Goal: Task Accomplishment & Management: Manage account settings

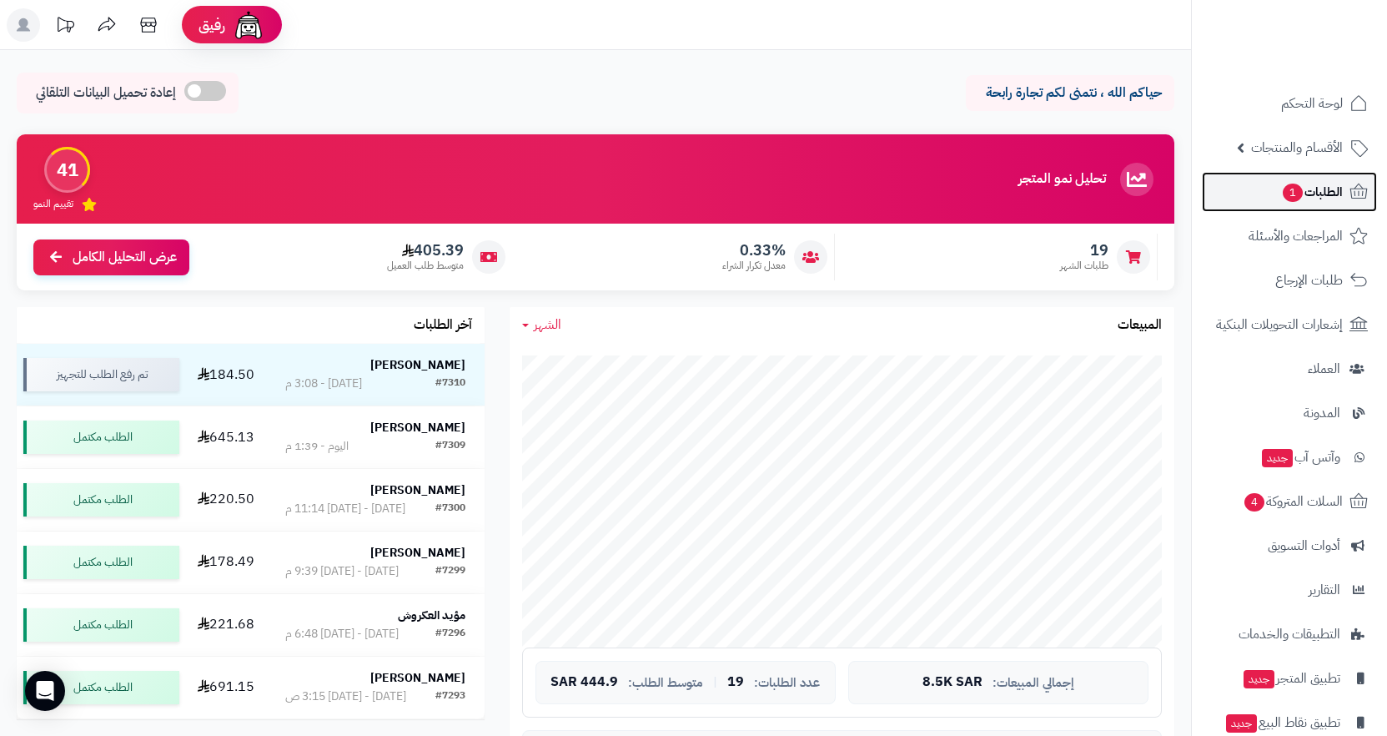
click at [1318, 198] on span "الطلبات 1" at bounding box center [1312, 191] width 62 height 23
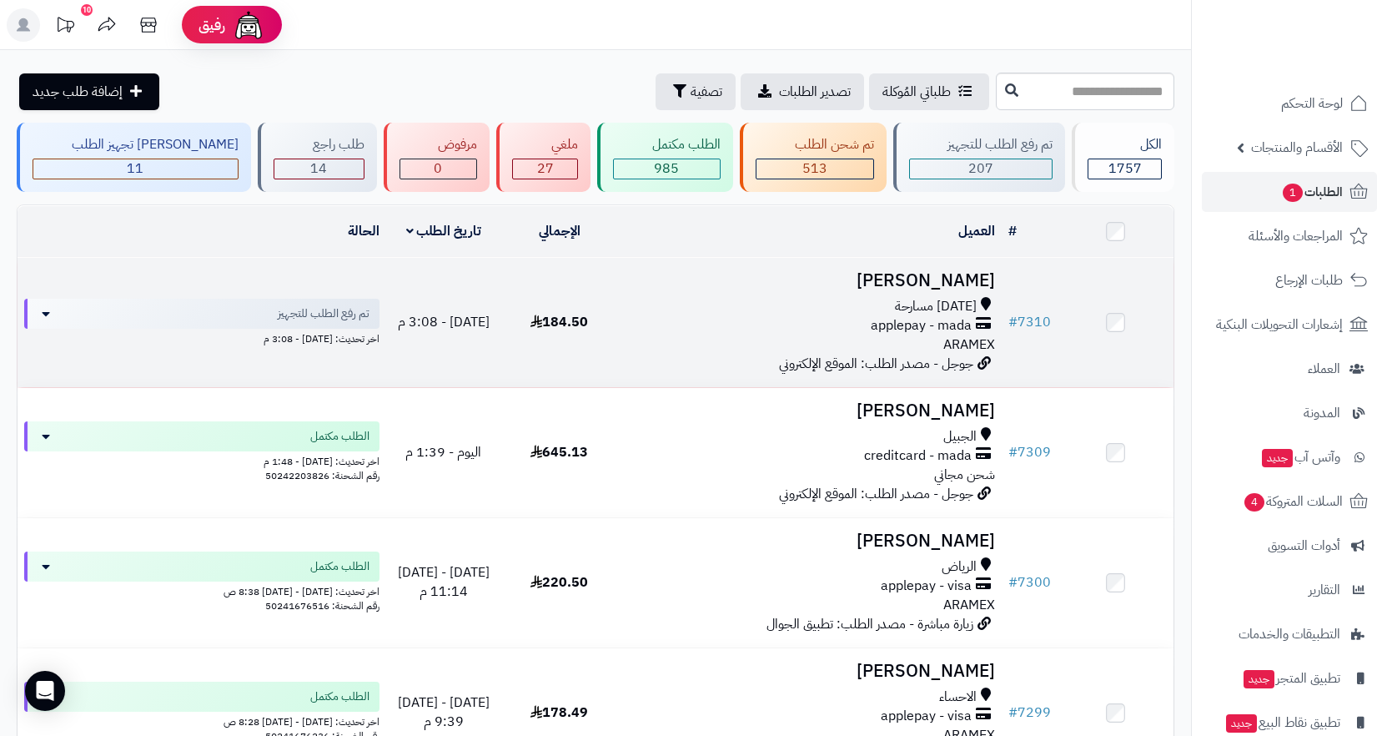
click at [914, 308] on div "احد مسارحة" at bounding box center [810, 306] width 372 height 19
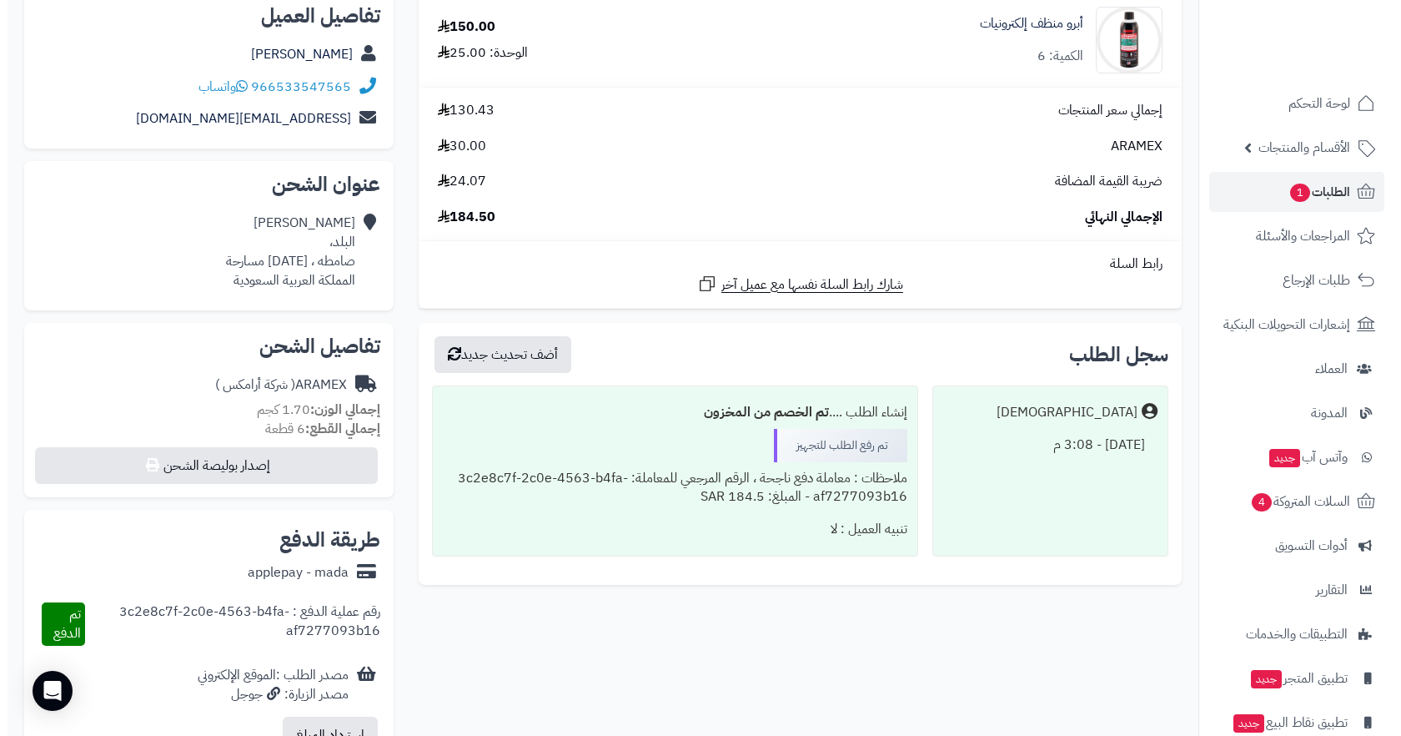
scroll to position [500, 0]
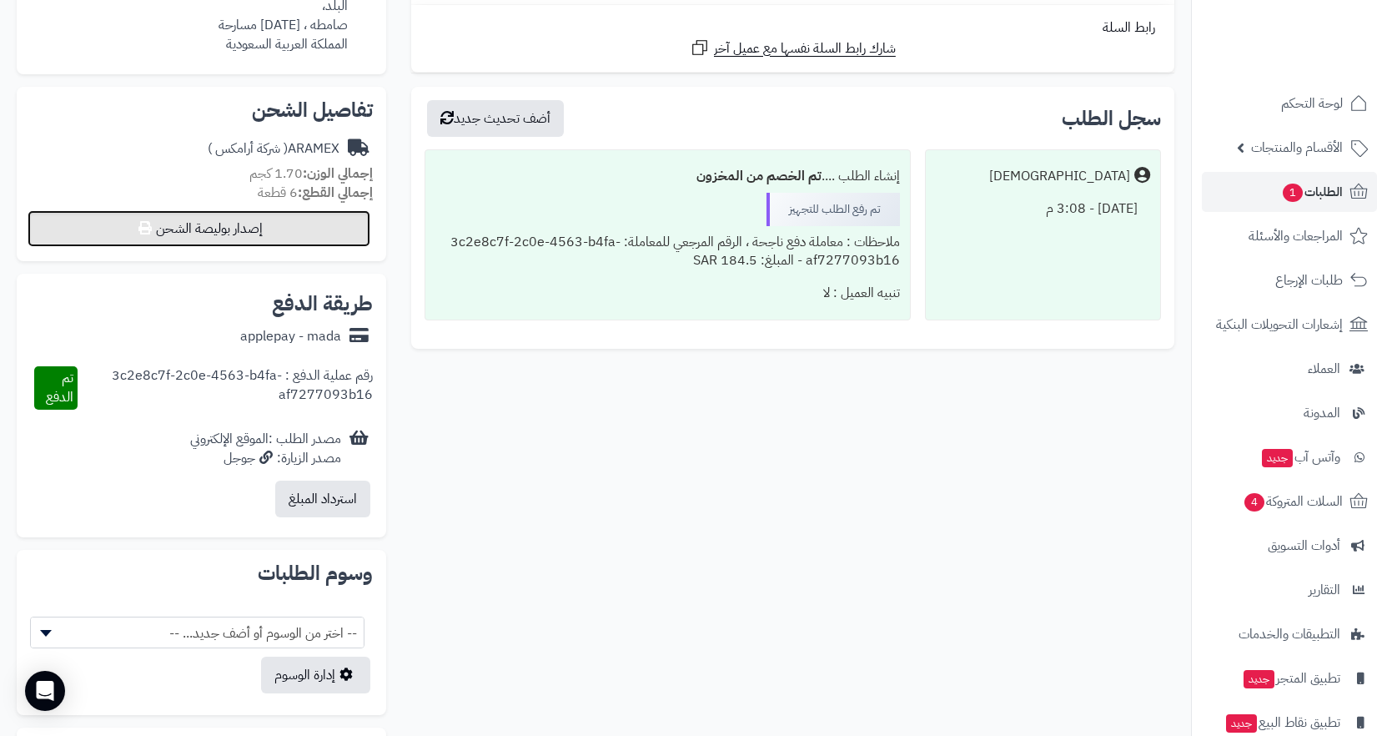
click at [261, 221] on button "إصدار بوليصة الشحن" at bounding box center [199, 228] width 343 height 37
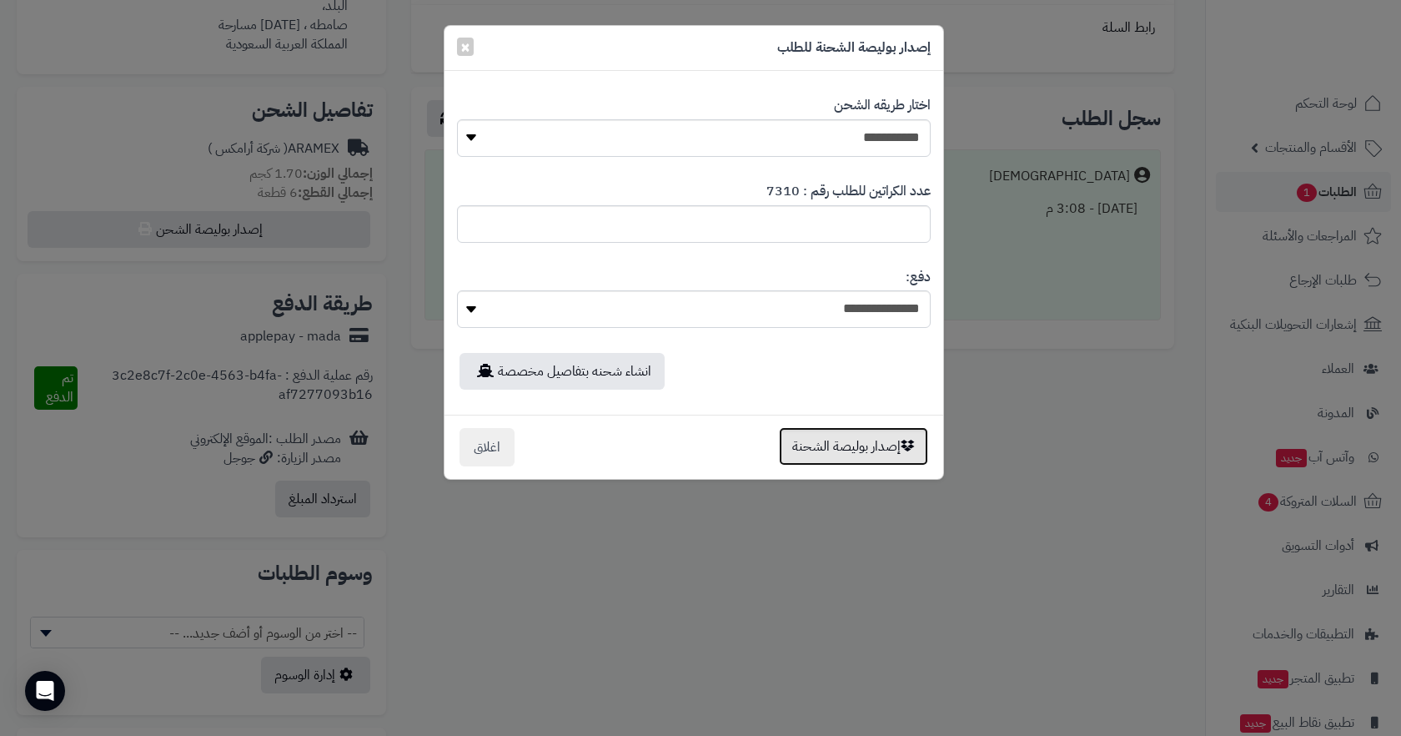
click at [862, 449] on button "إصدار بوليصة الشحنة" at bounding box center [853, 446] width 149 height 38
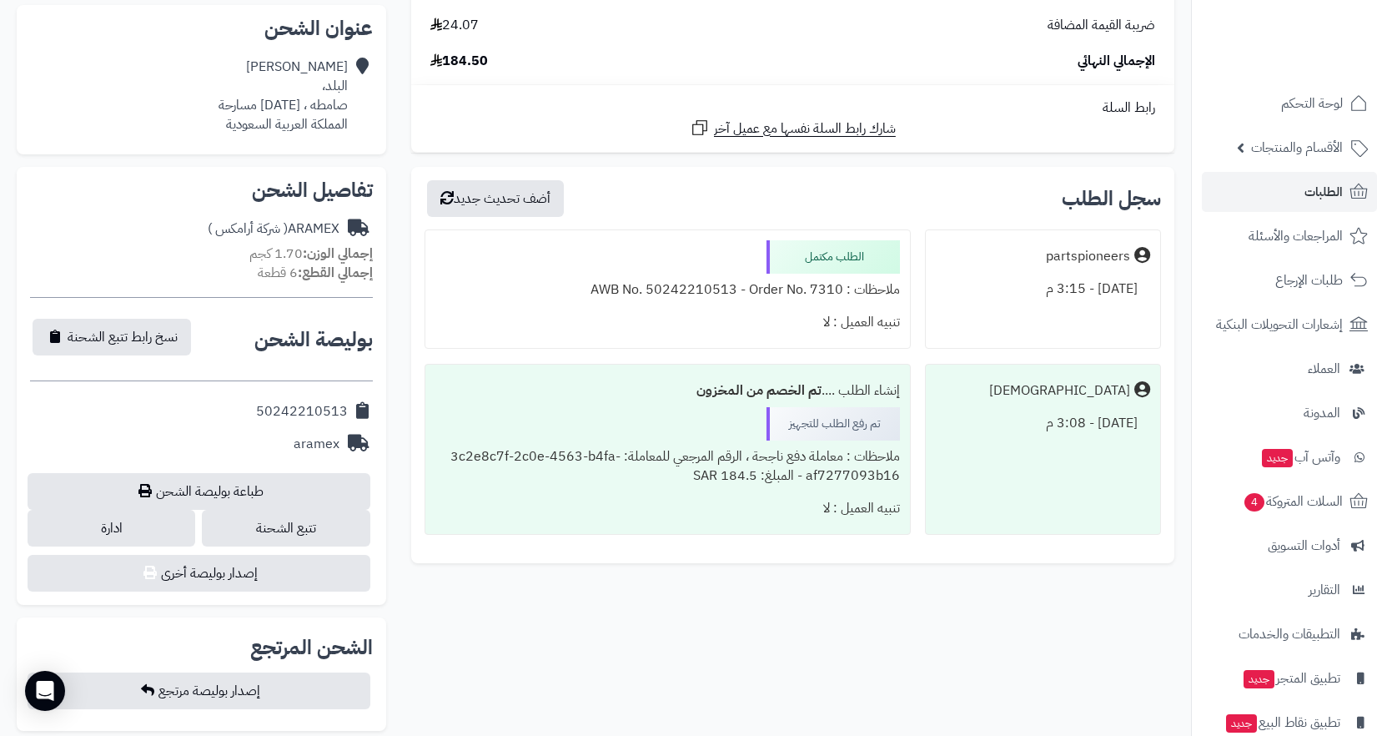
scroll to position [417, 0]
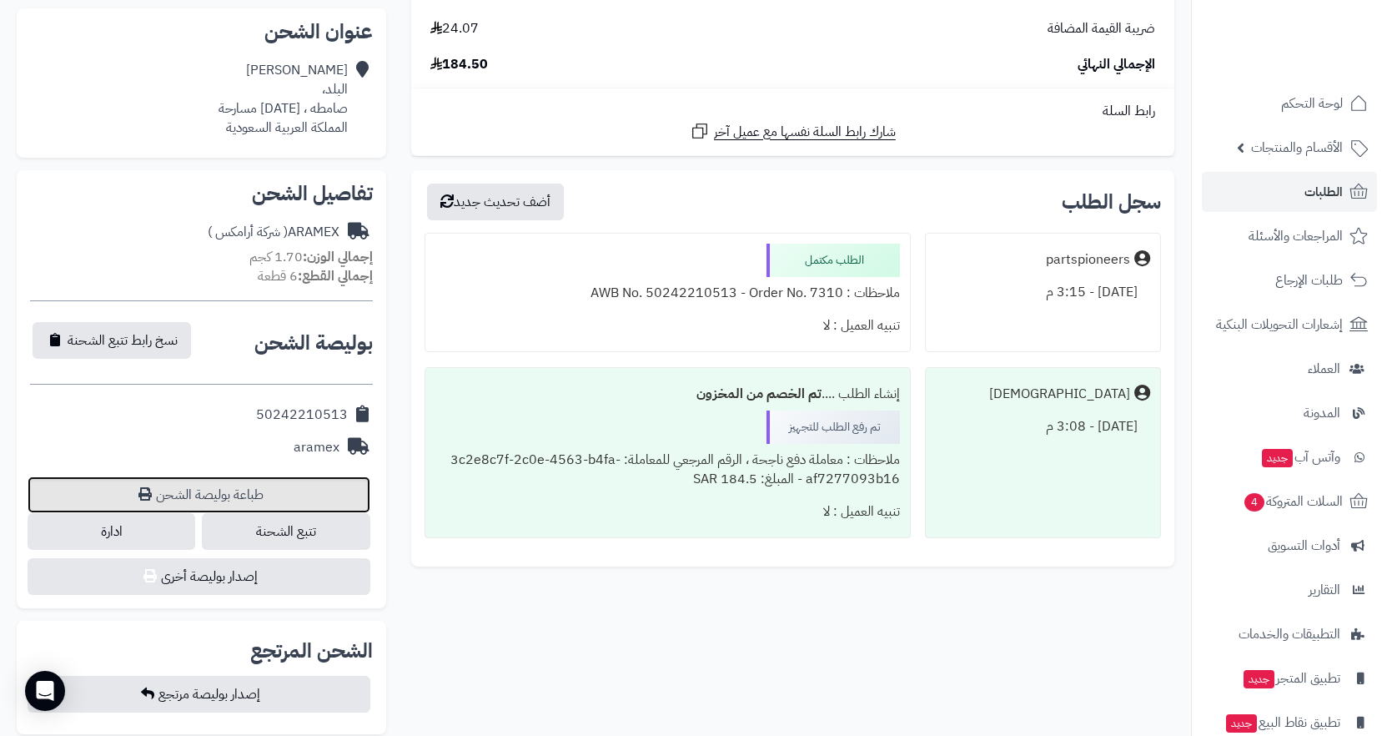
click at [245, 505] on link "طباعة بوليصة الشحن" at bounding box center [199, 494] width 343 height 37
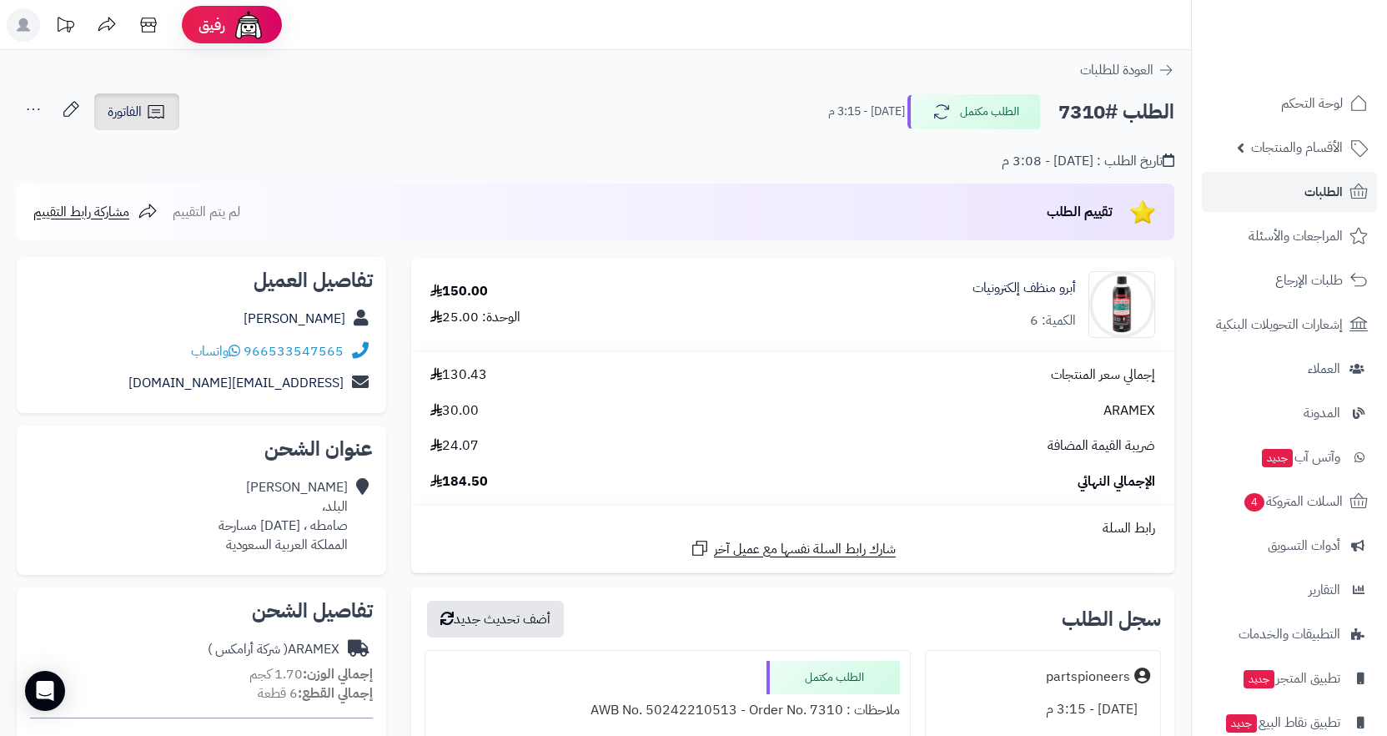
click at [140, 118] on span "الفاتورة" at bounding box center [125, 112] width 34 height 20
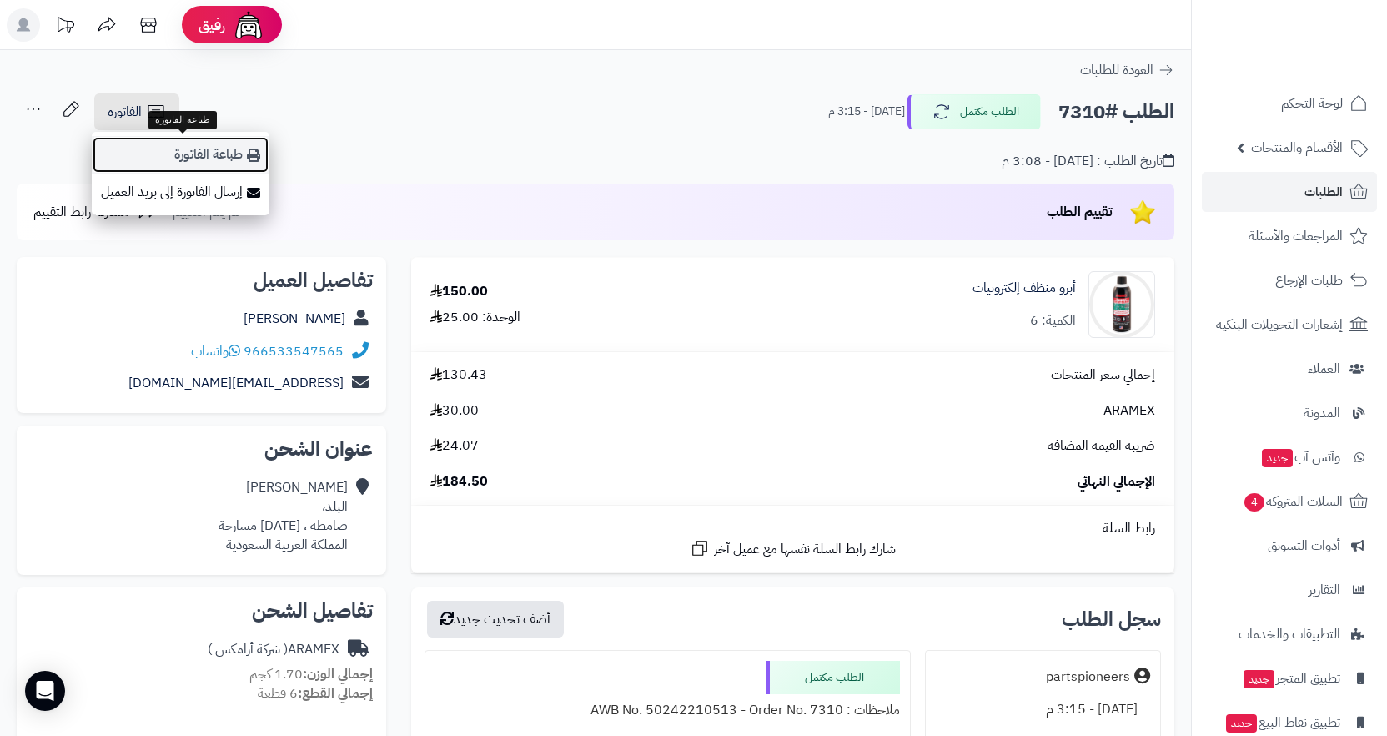
click at [234, 161] on link "طباعة الفاتورة" at bounding box center [181, 155] width 178 height 38
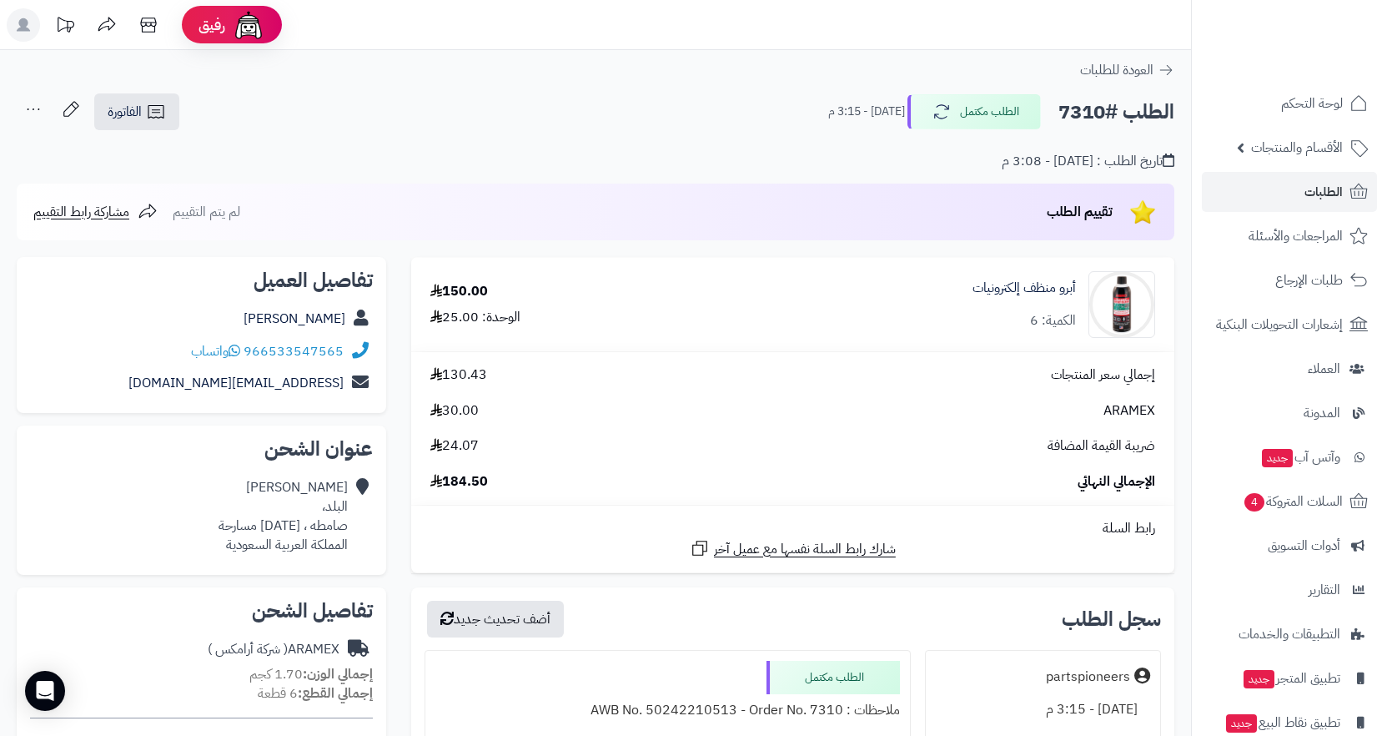
click at [37, 110] on icon at bounding box center [33, 109] width 33 height 33
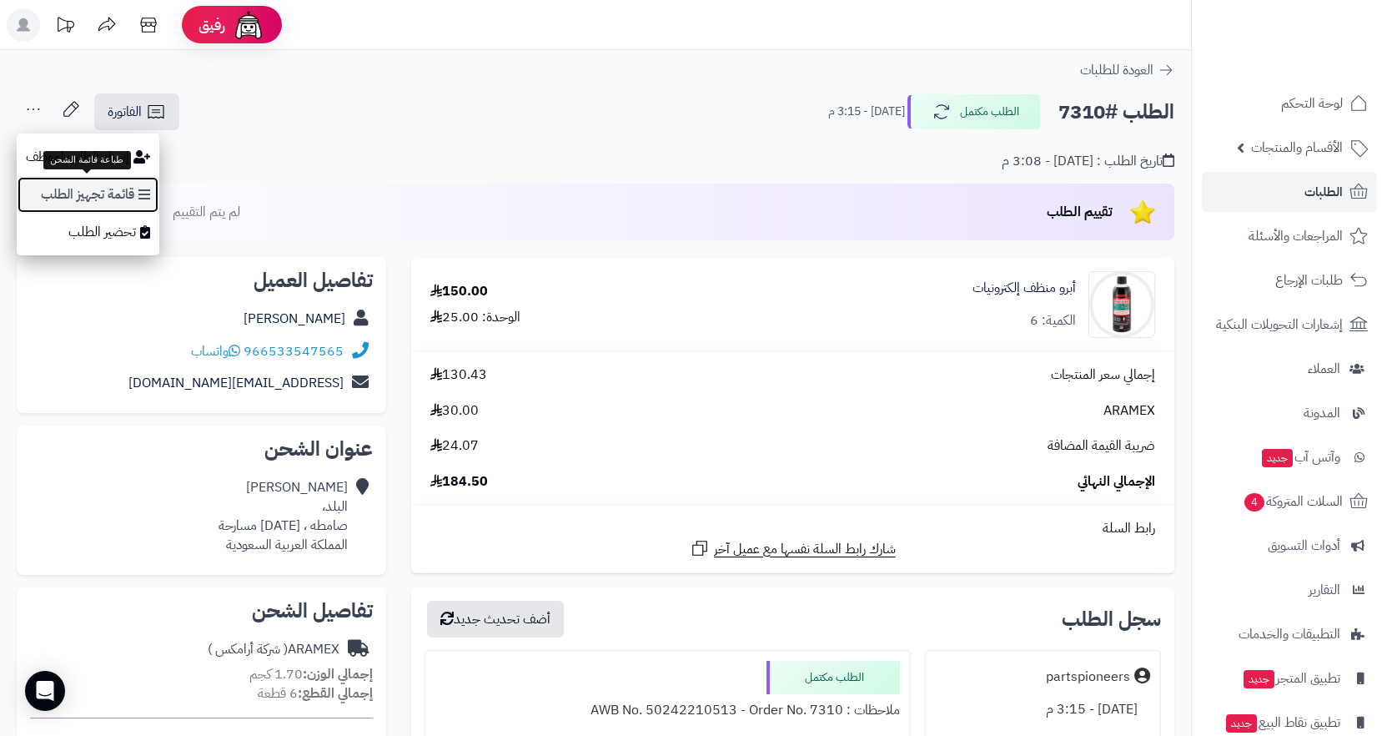
click at [127, 189] on link "قائمة تجهيز الطلب" at bounding box center [88, 195] width 143 height 38
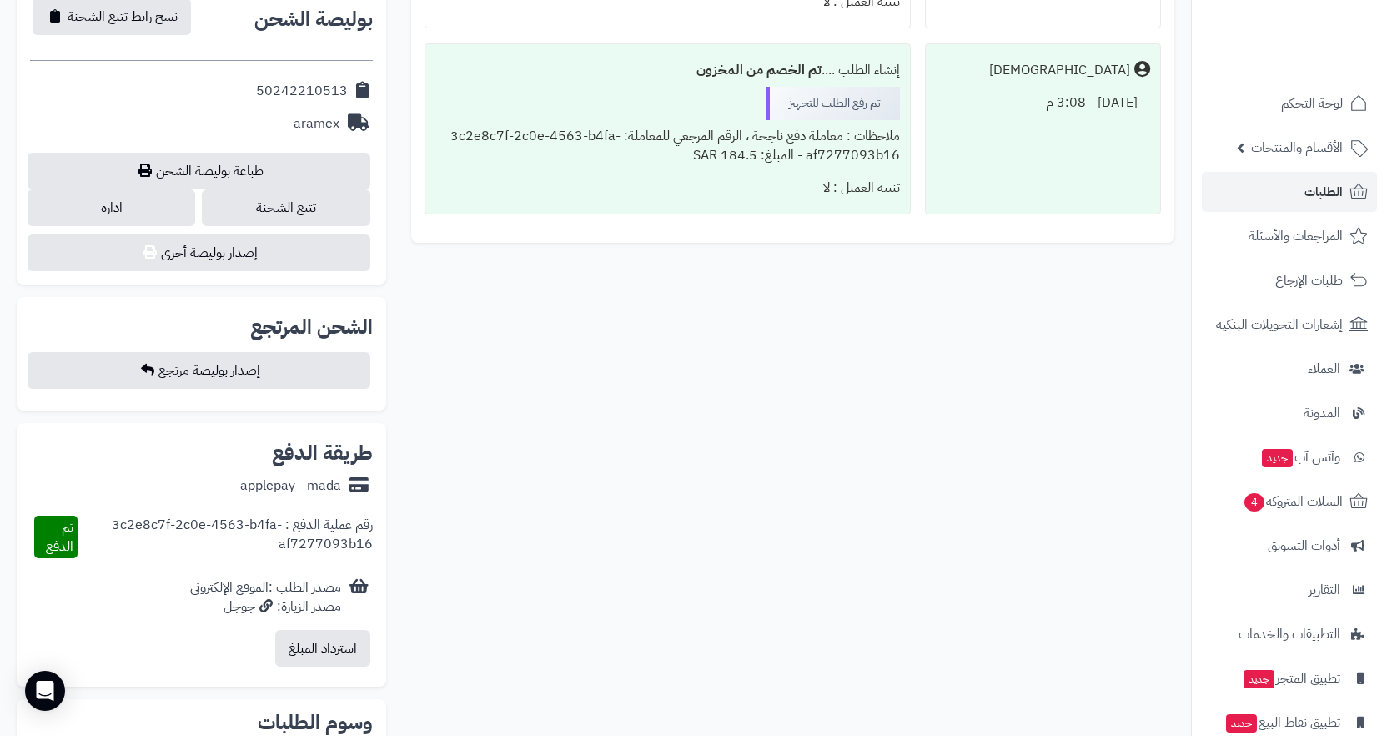
scroll to position [751, 0]
